Goal: Task Accomplishment & Management: Use online tool/utility

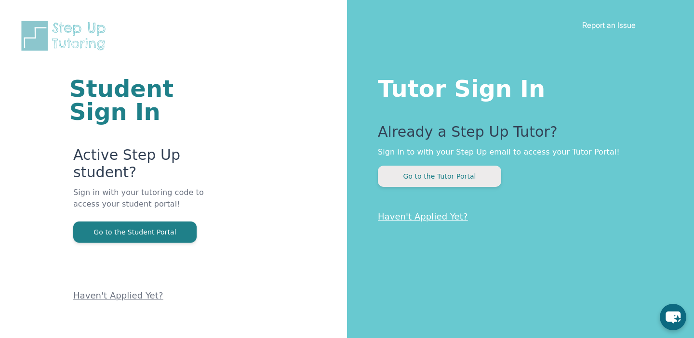
click at [416, 175] on button "Go to the Tutor Portal" at bounding box center [439, 176] width 123 height 21
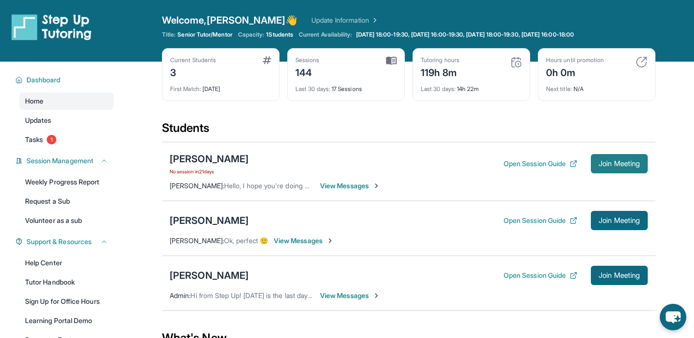
click at [596, 159] on button "Join Meeting" at bounding box center [619, 163] width 57 height 19
click at [570, 164] on icon at bounding box center [574, 164] width 8 height 8
click at [612, 165] on span "Join Meeting" at bounding box center [619, 164] width 41 height 6
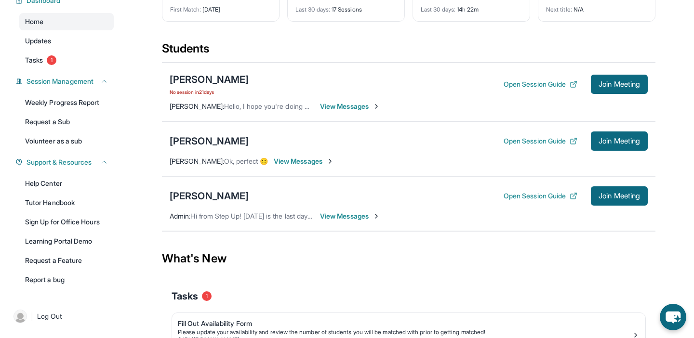
scroll to position [88, 0]
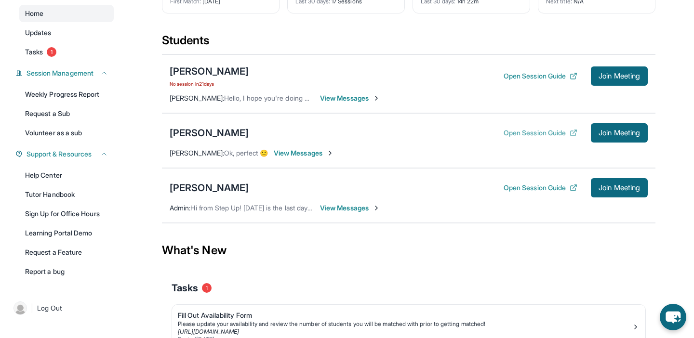
click at [519, 129] on button "Open Session Guide" at bounding box center [541, 133] width 74 height 10
click at [523, 179] on div "Open Session Guide Join Meeting" at bounding box center [576, 187] width 144 height 19
click at [516, 190] on button "Open Session Guide" at bounding box center [541, 188] width 74 height 10
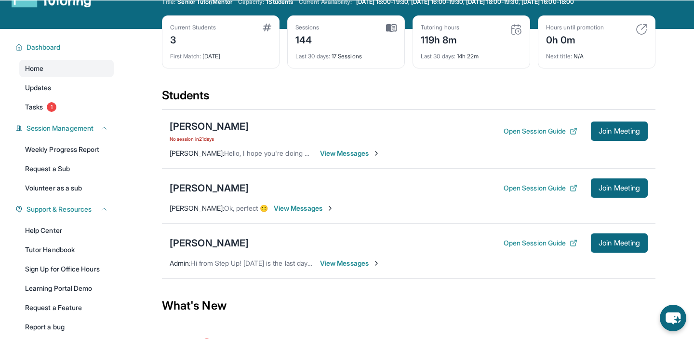
scroll to position [55, 0]
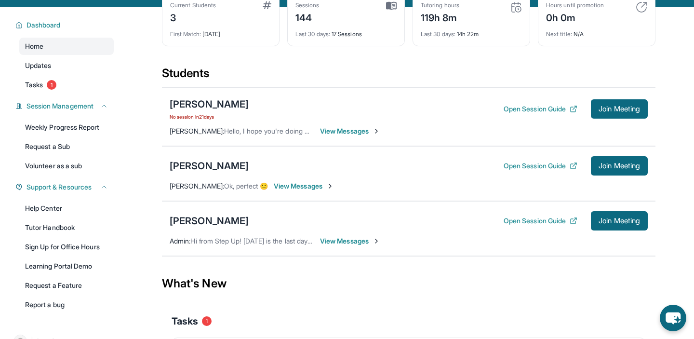
click at [363, 134] on span "View Messages" at bounding box center [350, 131] width 60 height 10
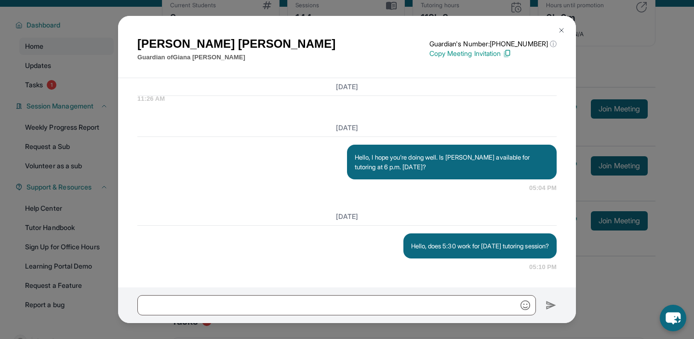
scroll to position [162, 0]
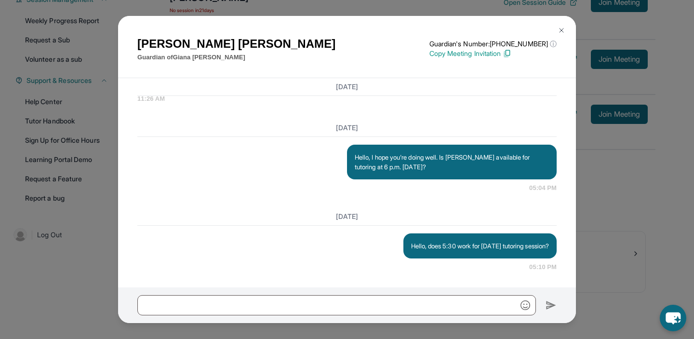
click at [560, 26] on button at bounding box center [561, 30] width 19 height 19
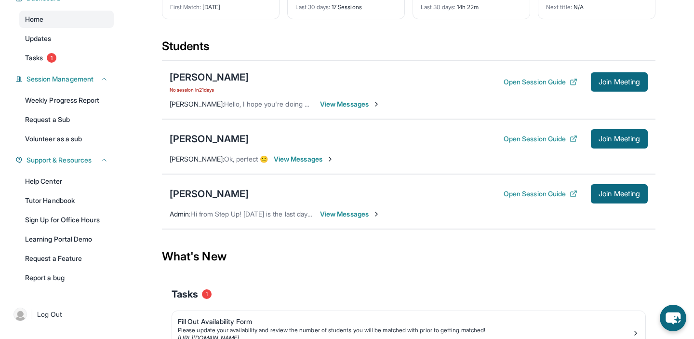
scroll to position [69, 0]
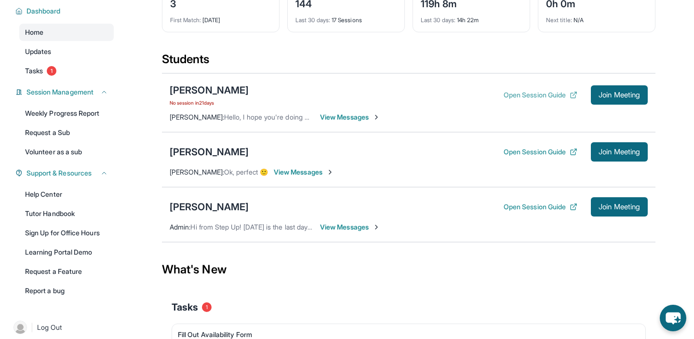
click at [525, 96] on button "Open Session Guide" at bounding box center [541, 95] width 74 height 10
click at [553, 216] on div "Open Session Guide Join Meeting" at bounding box center [576, 206] width 144 height 19
click at [553, 213] on div "Open Session Guide Join Meeting" at bounding box center [576, 206] width 144 height 19
click at [559, 202] on button "Open Session Guide" at bounding box center [541, 207] width 74 height 10
click at [609, 205] on span "Join Meeting" at bounding box center [619, 207] width 41 height 6
